Goal: Find specific page/section: Find specific page/section

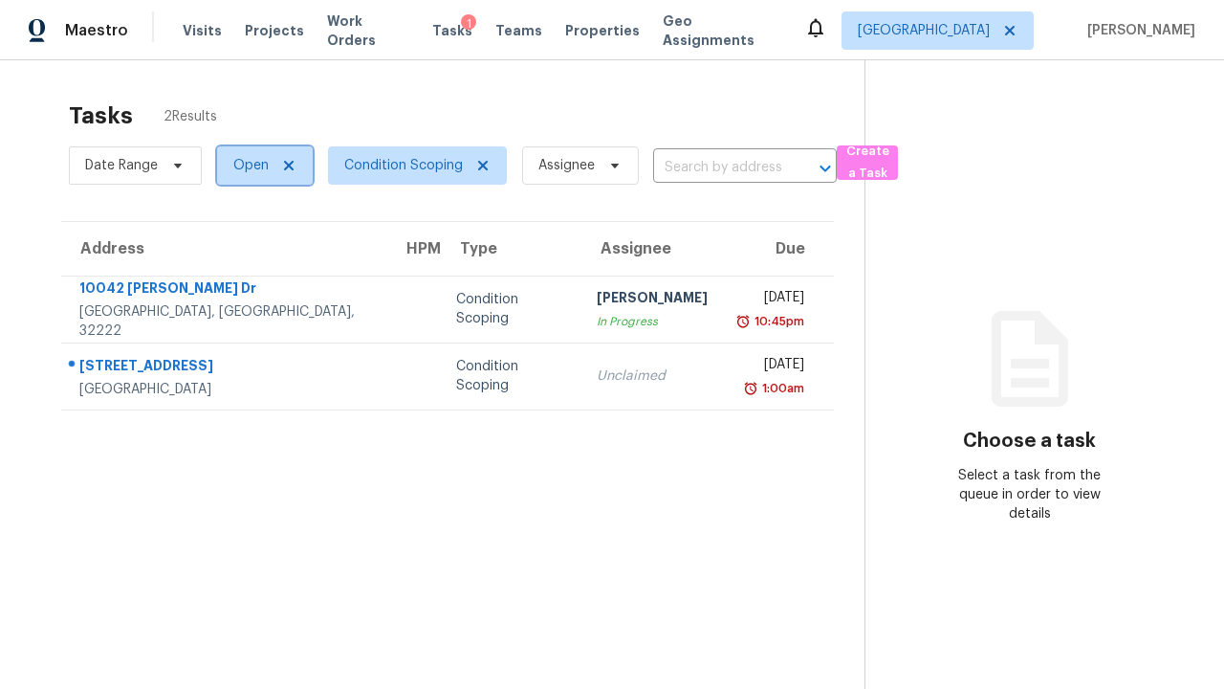
click at [256, 165] on span "Open" at bounding box center [250, 165] width 35 height 19
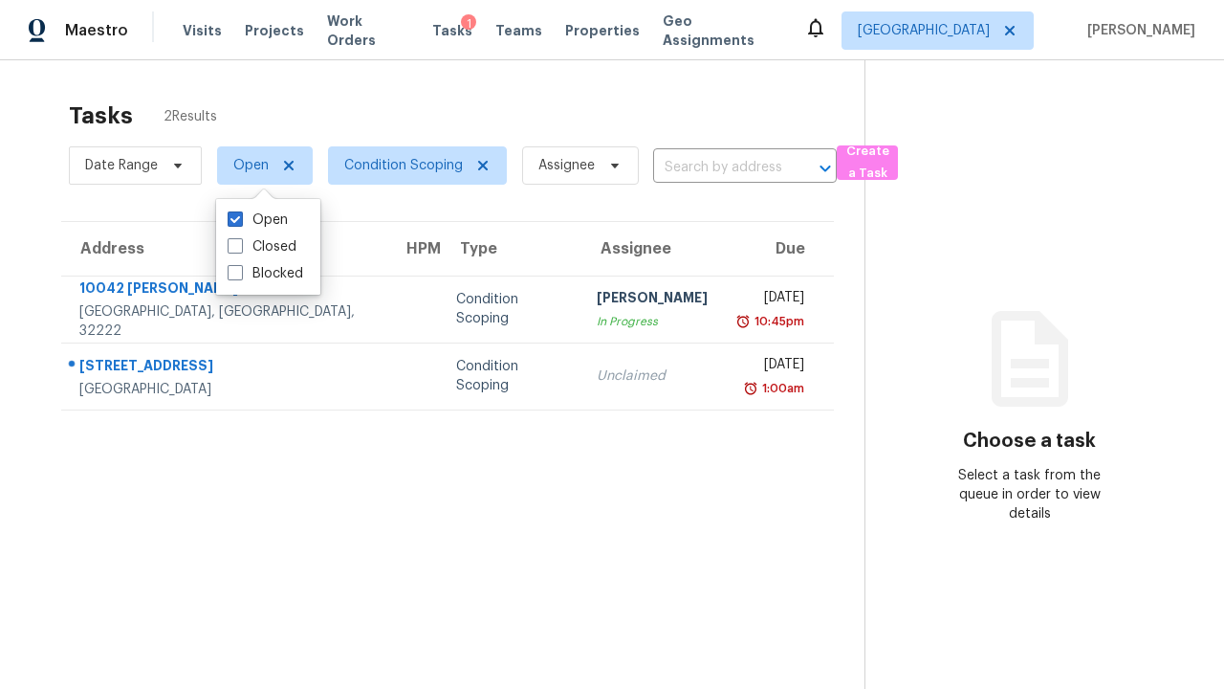
click at [257, 220] on label "Open" at bounding box center [258, 219] width 60 height 19
click at [240, 220] on input "Open" at bounding box center [234, 216] width 12 height 12
checkbox input "false"
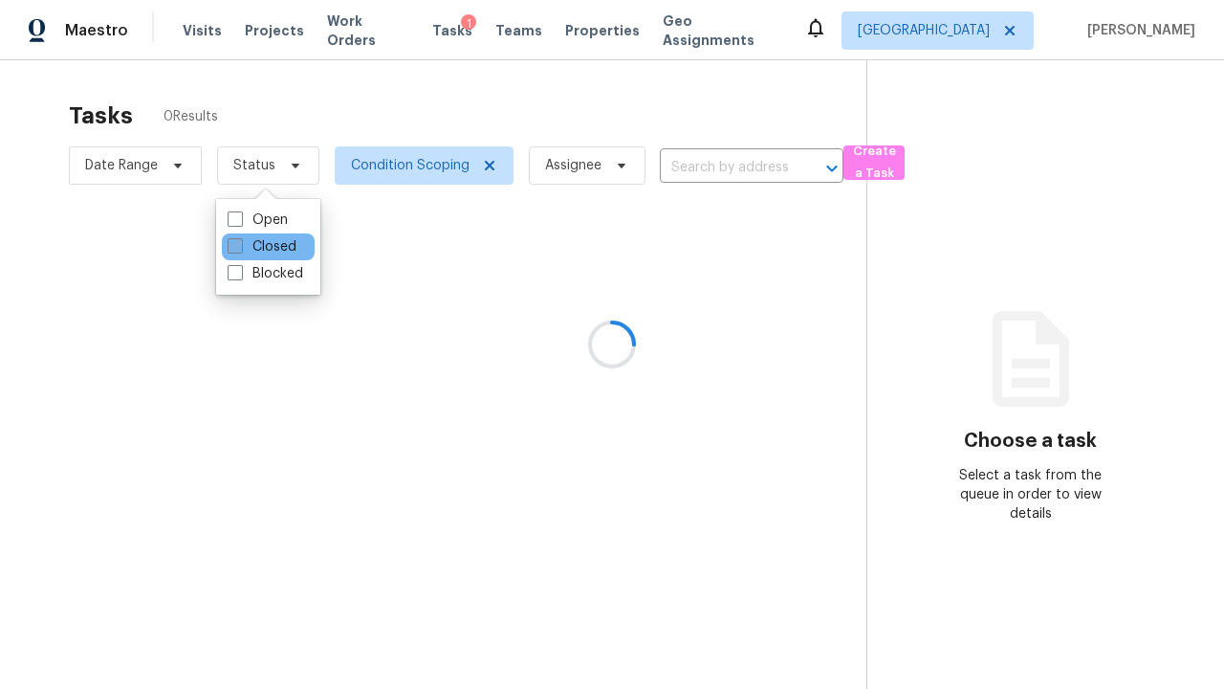
click at [261, 247] on label "Closed" at bounding box center [262, 246] width 69 height 19
click at [240, 247] on input "Closed" at bounding box center [234, 243] width 12 height 12
checkbox input "true"
click at [10, 10] on div at bounding box center [612, 344] width 1224 height 689
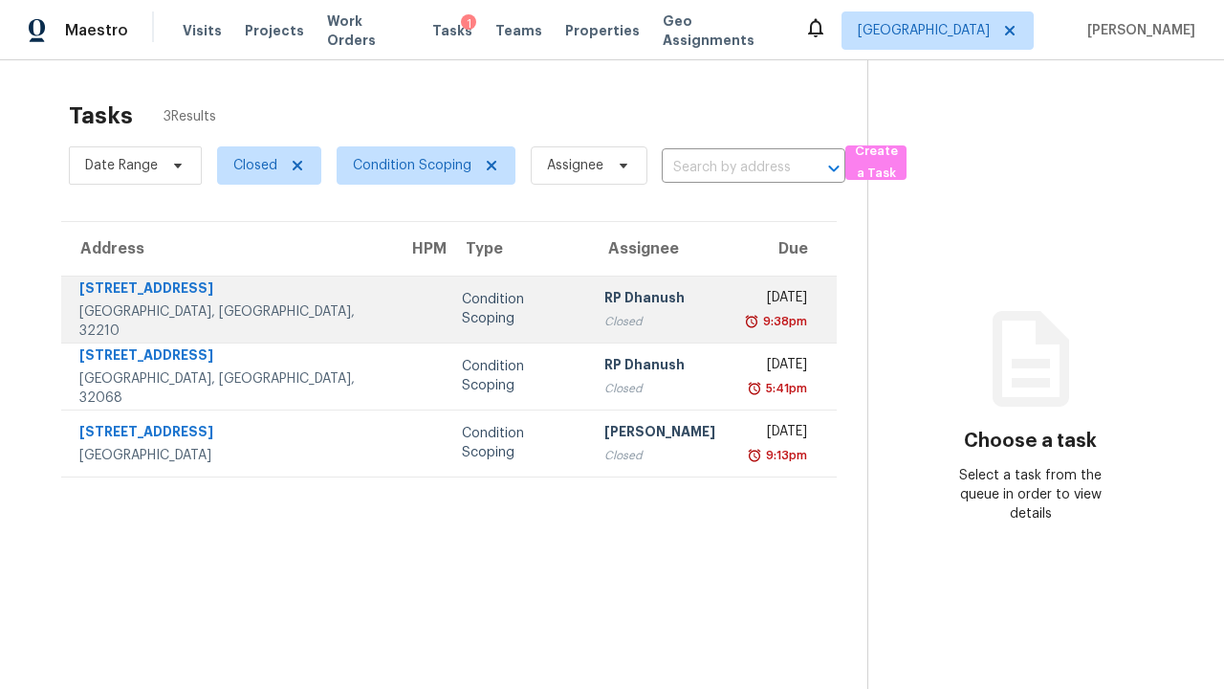
click at [462, 309] on div "Condition Scoping" at bounding box center [518, 309] width 112 height 38
